Goal: Information Seeking & Learning: Find specific fact

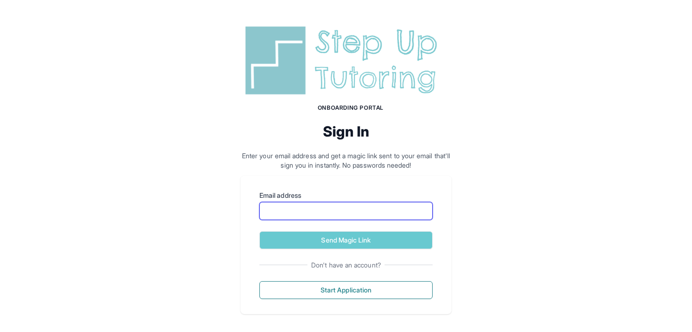
click at [357, 205] on input "Email address" at bounding box center [346, 211] width 173 height 18
type input "**********"
click at [364, 213] on input "Email address" at bounding box center [346, 211] width 173 height 18
type input "**********"
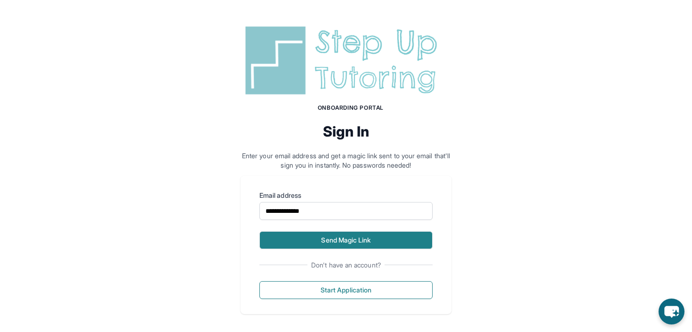
click at [372, 234] on button "Send Magic Link" at bounding box center [346, 240] width 173 height 18
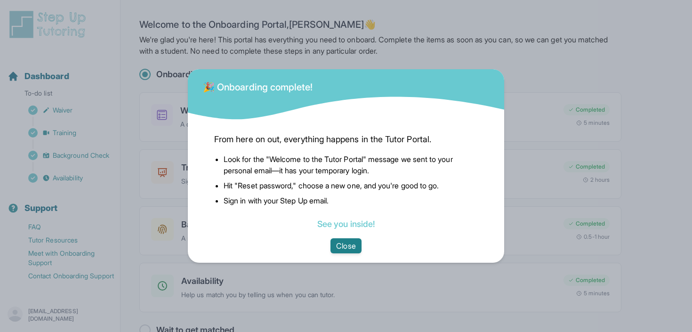
click at [341, 242] on button "Close" at bounding box center [346, 245] width 31 height 15
click at [340, 246] on button "Close" at bounding box center [346, 245] width 31 height 15
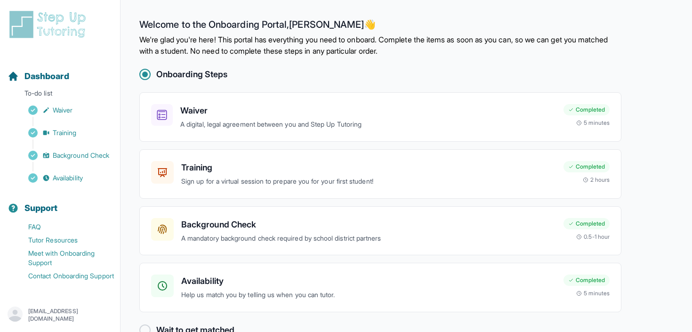
click at [72, 18] on img at bounding box center [50, 24] width 84 height 30
click at [77, 26] on img at bounding box center [50, 24] width 84 height 30
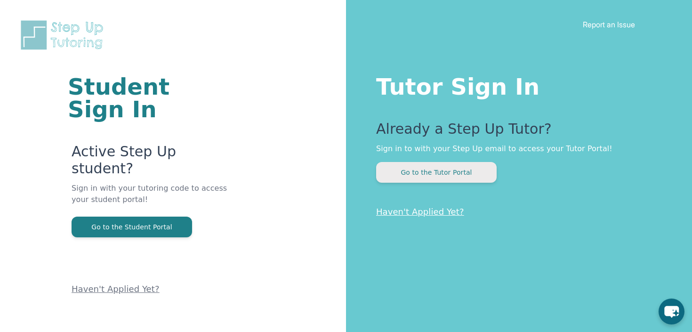
click at [420, 173] on button "Go to the Tutor Portal" at bounding box center [436, 172] width 121 height 21
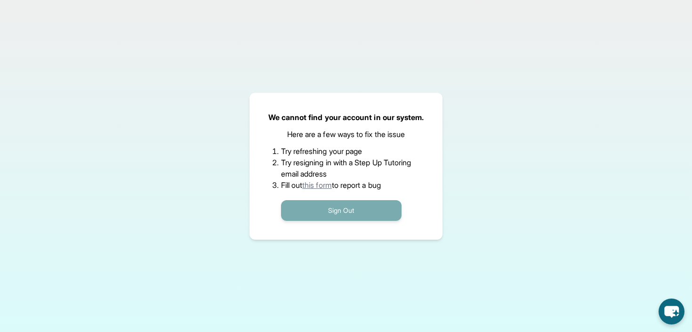
click at [359, 216] on button "Sign Out" at bounding box center [341, 210] width 121 height 21
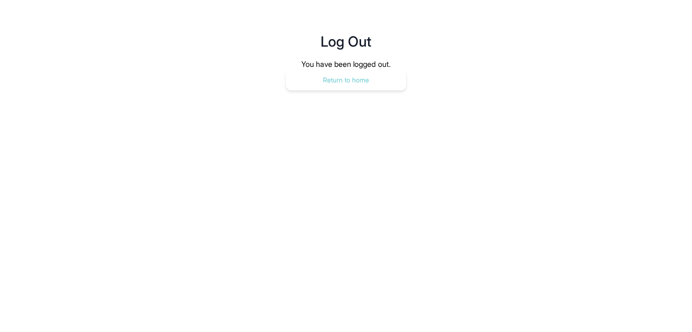
click at [374, 87] on button "Return to home" at bounding box center [346, 80] width 121 height 21
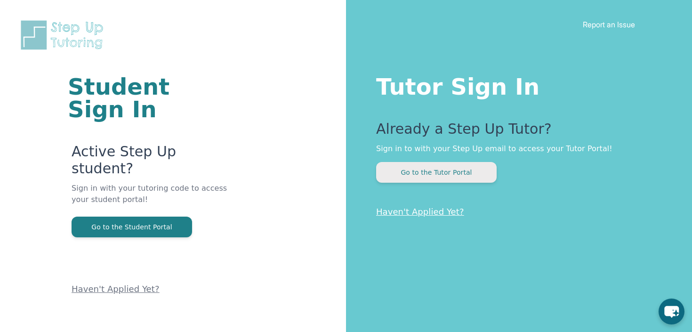
click at [410, 177] on button "Go to the Tutor Portal" at bounding box center [436, 172] width 121 height 21
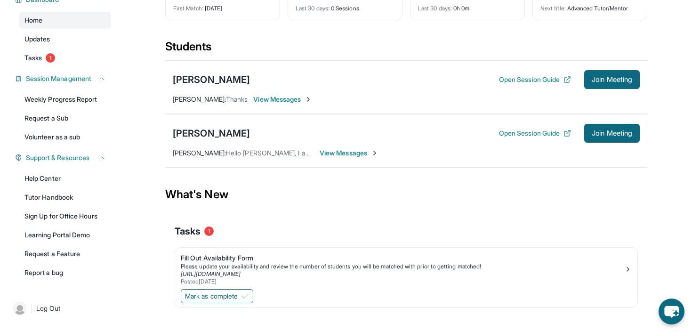
scroll to position [90, 0]
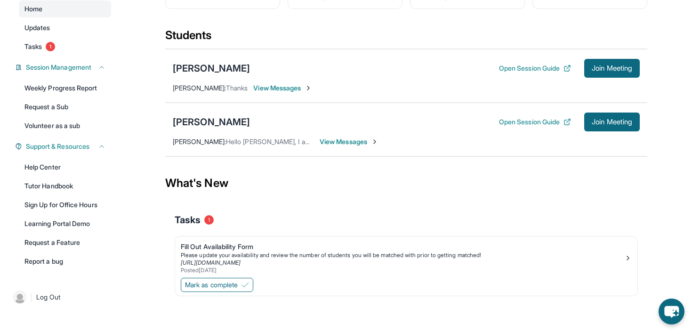
click at [339, 144] on span "View Messages" at bounding box center [349, 141] width 59 height 9
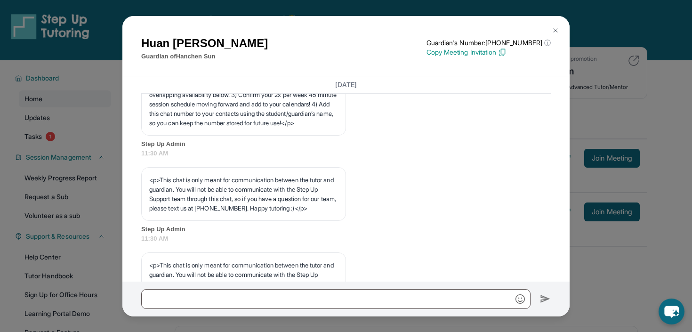
scroll to position [658, 0]
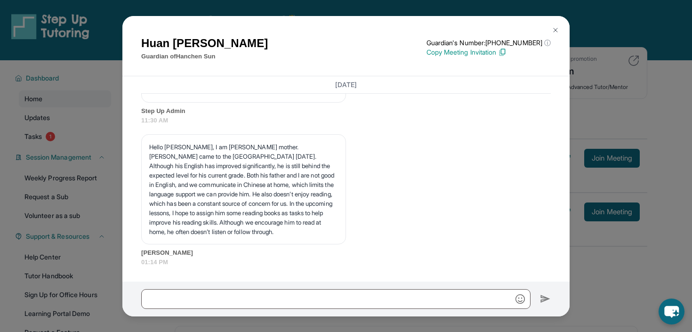
click at [580, 240] on div "[PERSON_NAME] Guardian of [PERSON_NAME] Guardian's Number: [PHONE_NUMBER] ⓘ Thi…" at bounding box center [346, 166] width 692 height 332
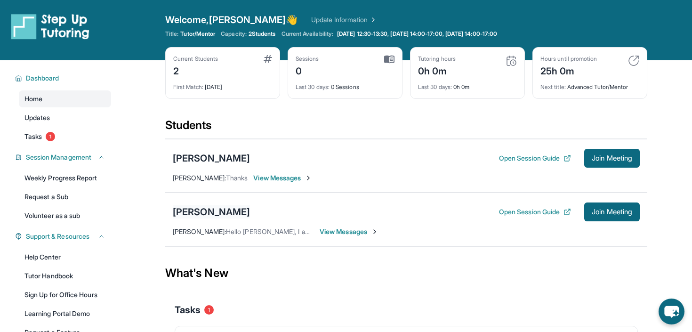
click at [232, 213] on div "[PERSON_NAME]" at bounding box center [211, 211] width 77 height 13
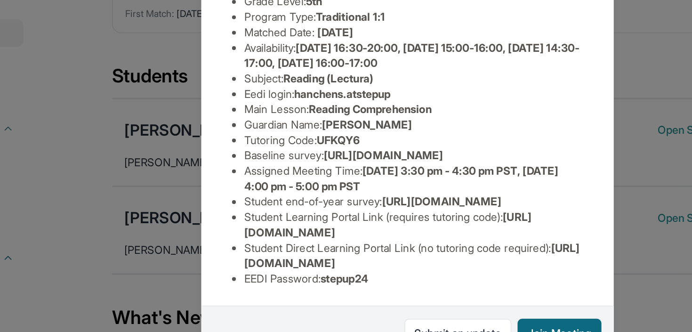
scroll to position [130, 0]
click at [202, 236] on div "Hanchen Sun Guardian: Huan Zhou Student Information https://student-portal.step…" at bounding box center [346, 166] width 692 height 332
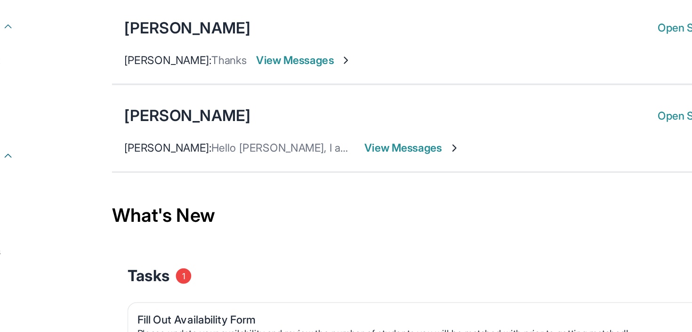
scroll to position [78, 0]
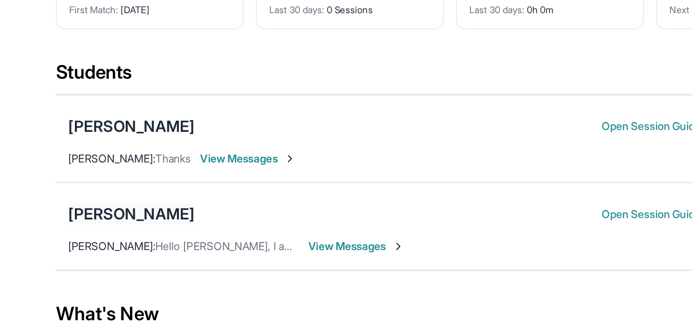
click at [231, 130] on div "[PERSON_NAME]" at bounding box center [211, 133] width 77 height 13
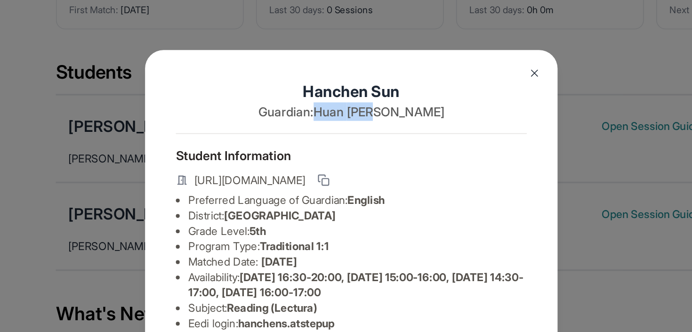
drag, startPoint x: 347, startPoint y: 70, endPoint x: 424, endPoint y: 78, distance: 77.7
click at [425, 78] on div "Hanchen Sun Guardian: Huan Zhou" at bounding box center [346, 68] width 215 height 32
copy p "Huan Zhou"
click at [458, 47] on img at bounding box center [459, 48] width 8 height 8
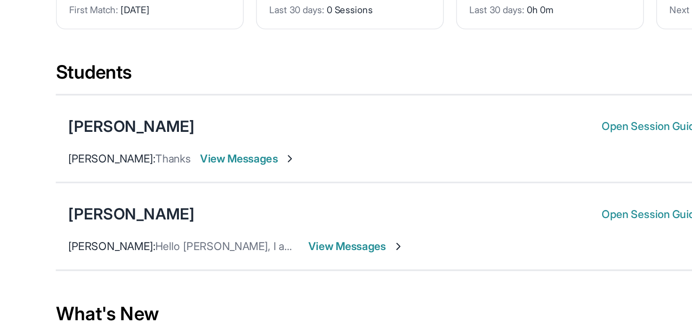
click at [237, 81] on div "Dhruvin Gogri Open Session Guide Join Meeting" at bounding box center [406, 80] width 467 height 19
click at [231, 79] on div "[PERSON_NAME]" at bounding box center [211, 79] width 77 height 13
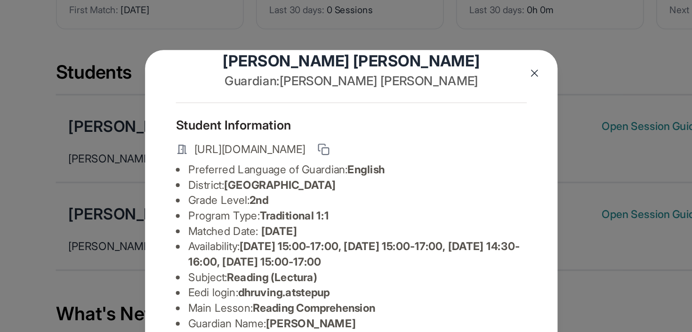
scroll to position [19, 0]
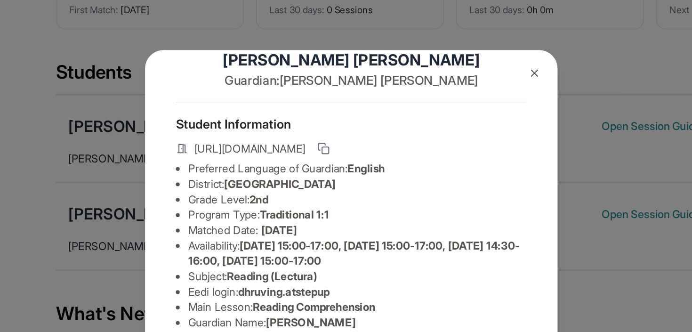
click at [190, 100] on div "[PERSON_NAME] Guardian: [PERSON_NAME] Student Information [URL][DOMAIN_NAME] Pr…" at bounding box center [346, 166] width 692 height 332
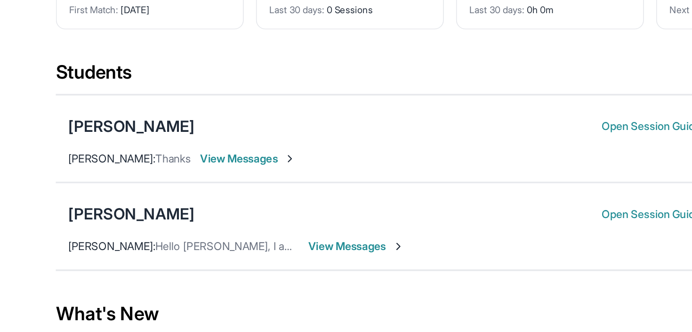
click at [264, 101] on span "View Messages" at bounding box center [282, 99] width 59 height 9
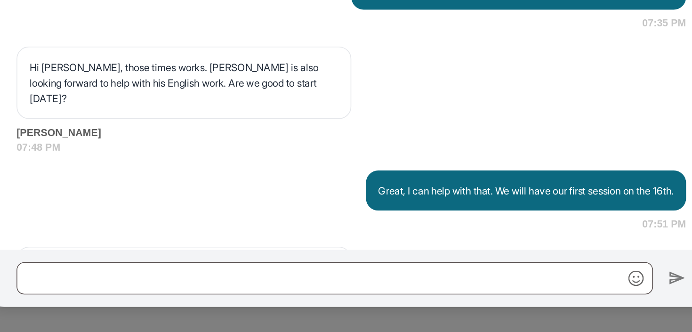
scroll to position [646, 0]
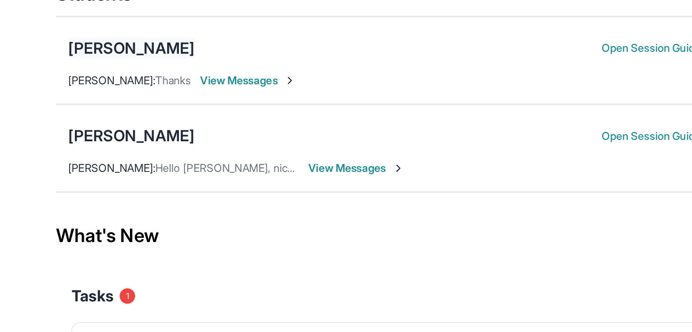
click at [201, 159] on div "[PERSON_NAME]" at bounding box center [211, 158] width 77 height 13
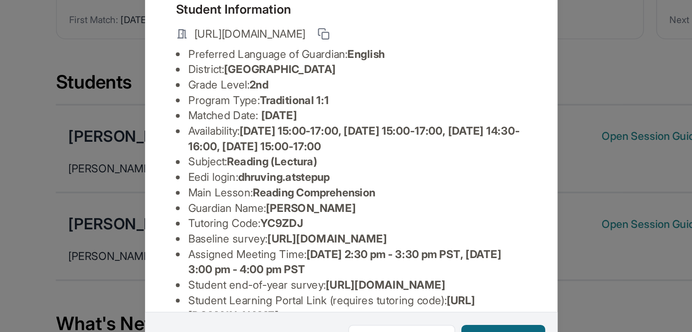
scroll to position [27, 0]
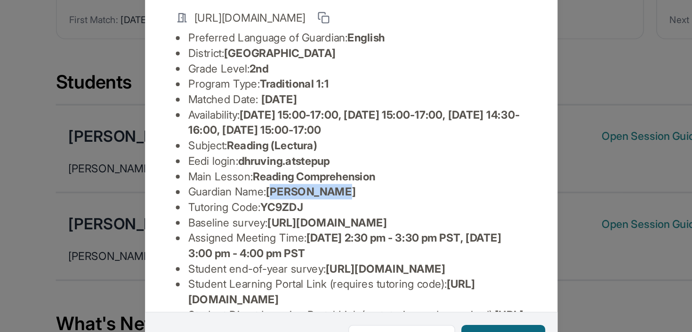
drag, startPoint x: 302, startPoint y: 194, endPoint x: 381, endPoint y: 197, distance: 78.3
click at [379, 196] on ul "Preferred Language of Guardian: English District: [GEOGRAPHIC_DATA] Grade Level…" at bounding box center [346, 192] width 215 height 198
click at [354, 191] on li "Guardian Name : [PERSON_NAME]" at bounding box center [349, 191] width 207 height 9
drag, startPoint x: 358, startPoint y: 191, endPoint x: 299, endPoint y: 191, distance: 59.4
click at [299, 191] on li "Guardian Name : [PERSON_NAME]" at bounding box center [349, 191] width 207 height 9
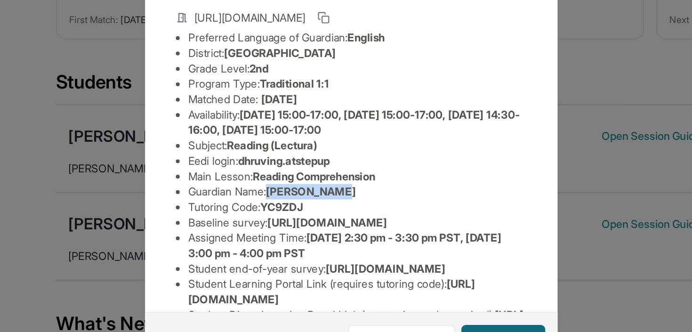
copy span "[PERSON_NAME]"
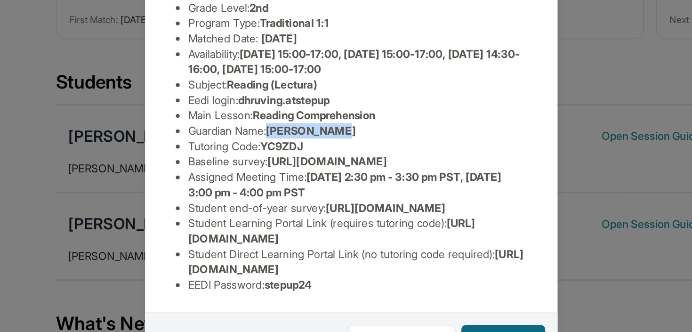
scroll to position [89, 0]
click at [311, 172] on li "Baseline survey : [URL][DOMAIN_NAME]" at bounding box center [349, 173] width 207 height 9
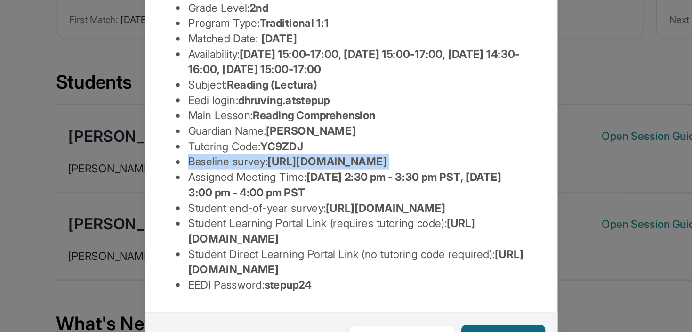
click at [311, 172] on li "Baseline survey : [URL][DOMAIN_NAME]" at bounding box center [349, 173] width 207 height 9
click at [310, 172] on li "Baseline survey : [URL][DOMAIN_NAME]" at bounding box center [349, 173] width 207 height 9
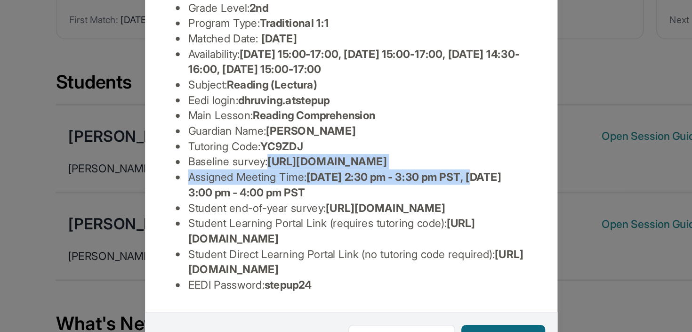
scroll to position [89, 334]
drag, startPoint x: 244, startPoint y: 157, endPoint x: 422, endPoint y: 177, distance: 178.7
click at [422, 177] on div "[PERSON_NAME] Guardian: [PERSON_NAME] Student Information [URL][DOMAIN_NAME] Pr…" at bounding box center [346, 166] width 252 height 266
copy span "[URL][DOMAIN_NAME]"
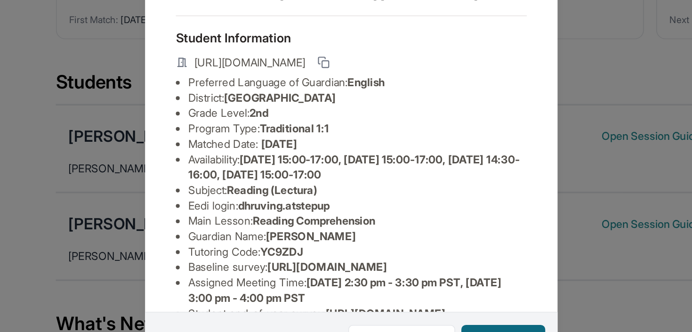
click at [318, 111] on span "[URL][DOMAIN_NAME]" at bounding box center [284, 112] width 68 height 9
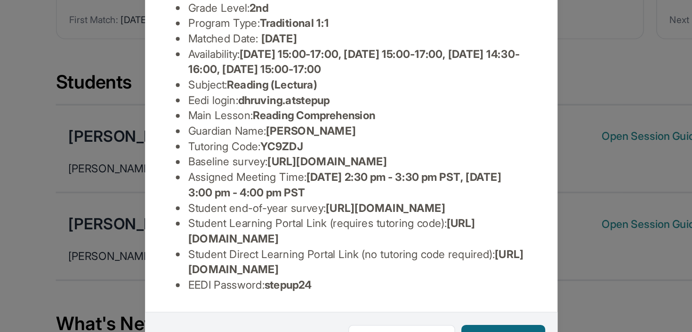
scroll to position [130, 0]
